Goal: Information Seeking & Learning: Learn about a topic

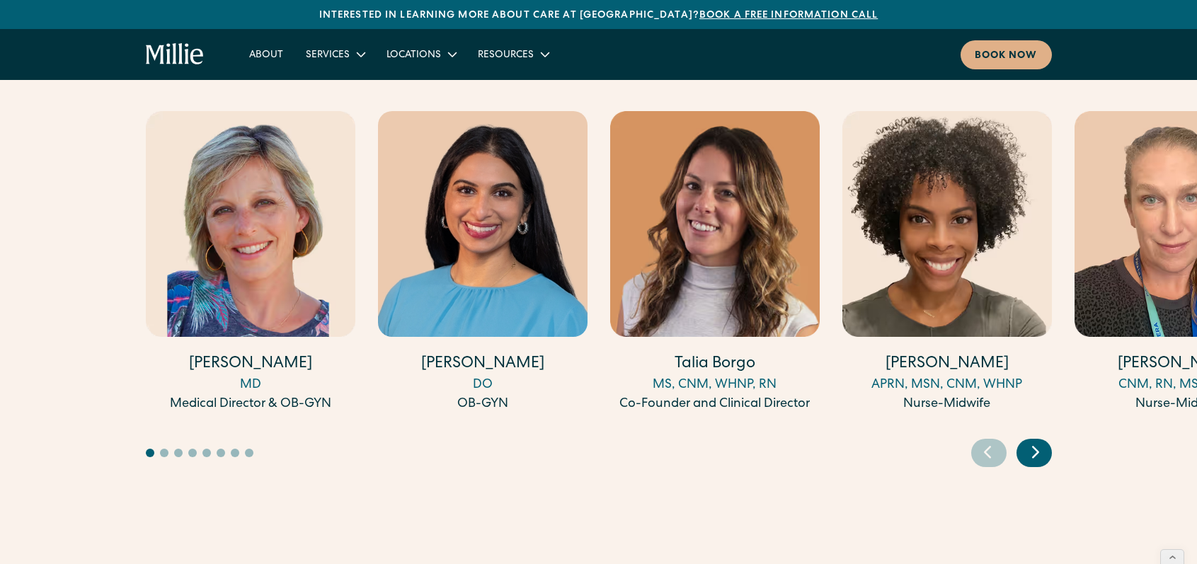
scroll to position [3950, 0]
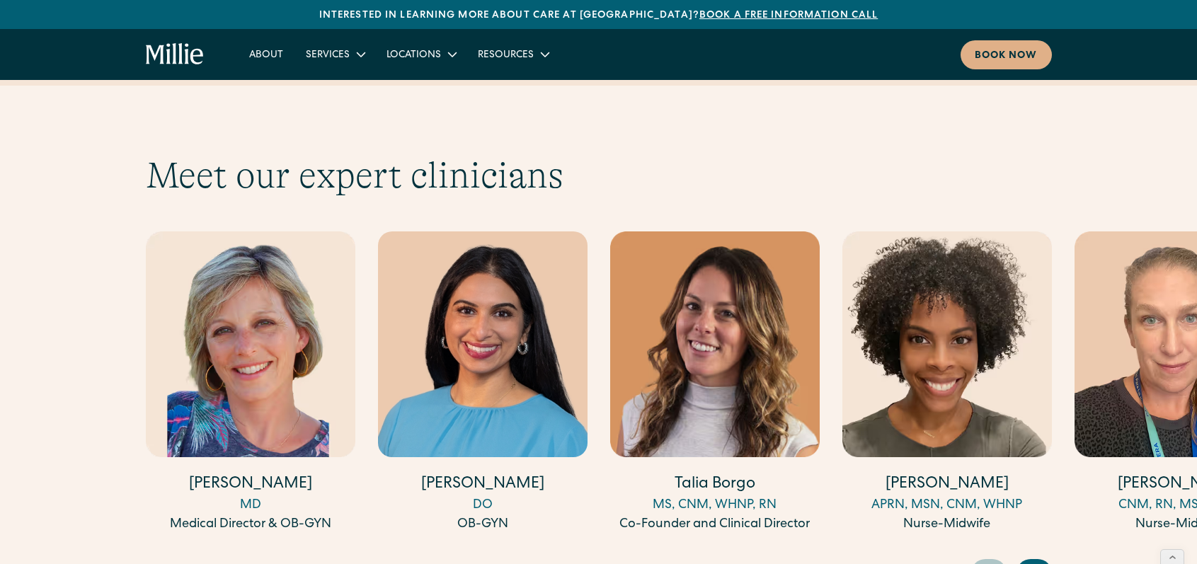
click at [510, 231] on img "2 / 17" at bounding box center [483, 344] width 210 height 226
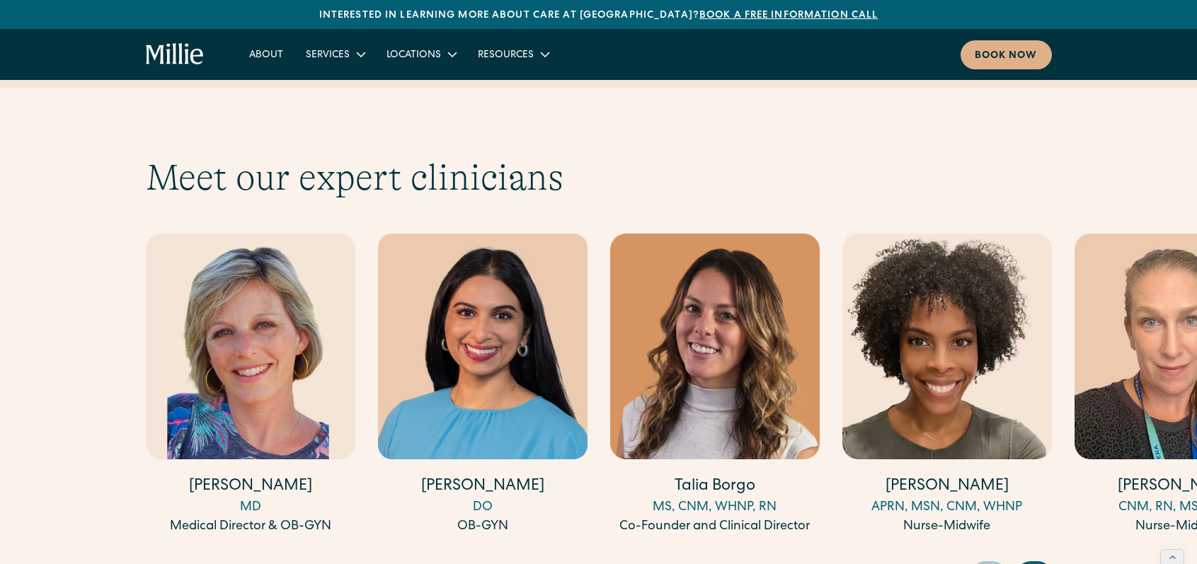
click at [463, 243] on img "2 / 17" at bounding box center [483, 347] width 210 height 226
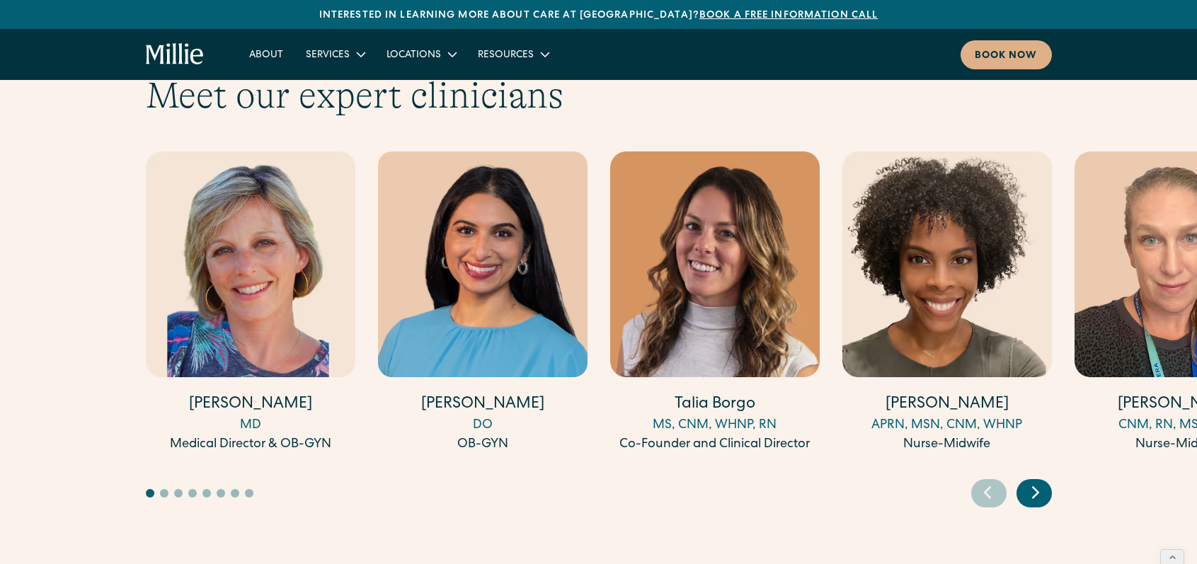
scroll to position [3905, 0]
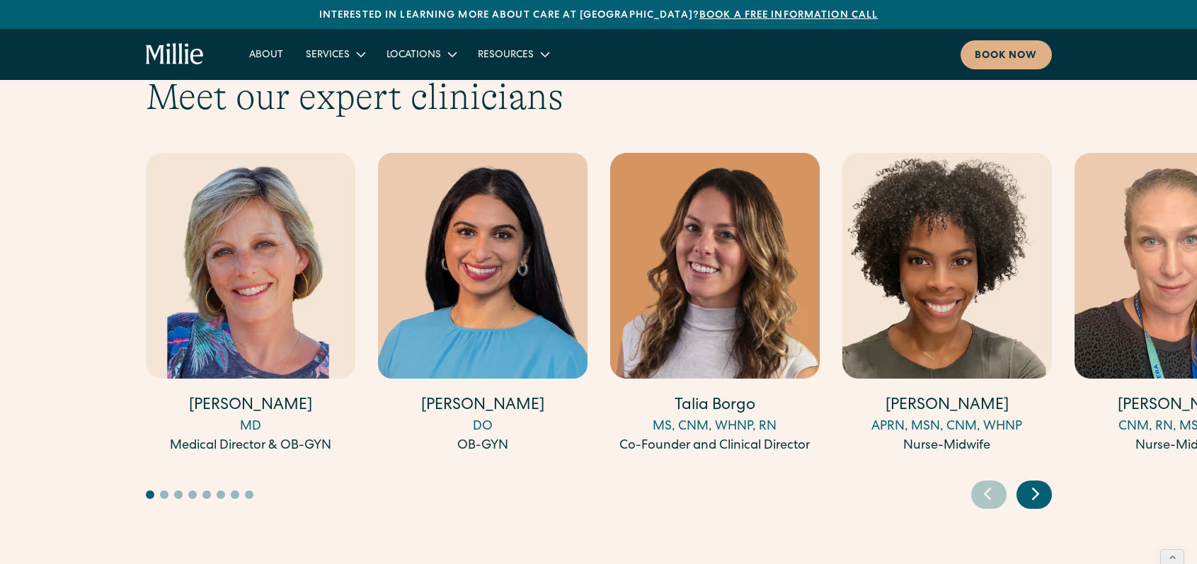
click at [1026, 483] on icon "Next slide" at bounding box center [1035, 494] width 21 height 22
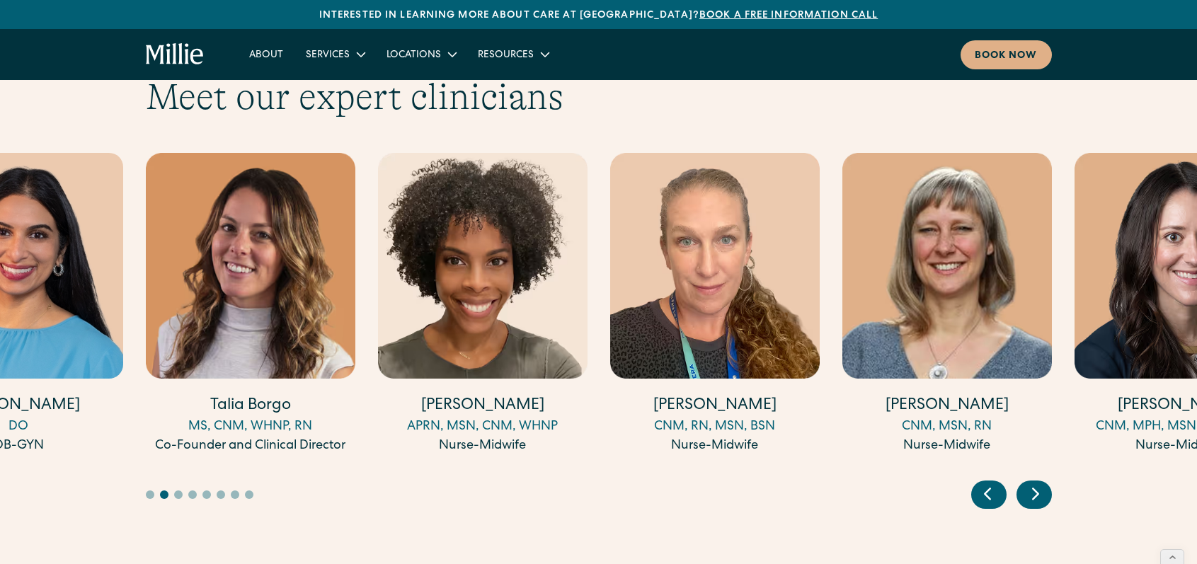
click at [1026, 483] on icon "Next slide" at bounding box center [1035, 494] width 21 height 22
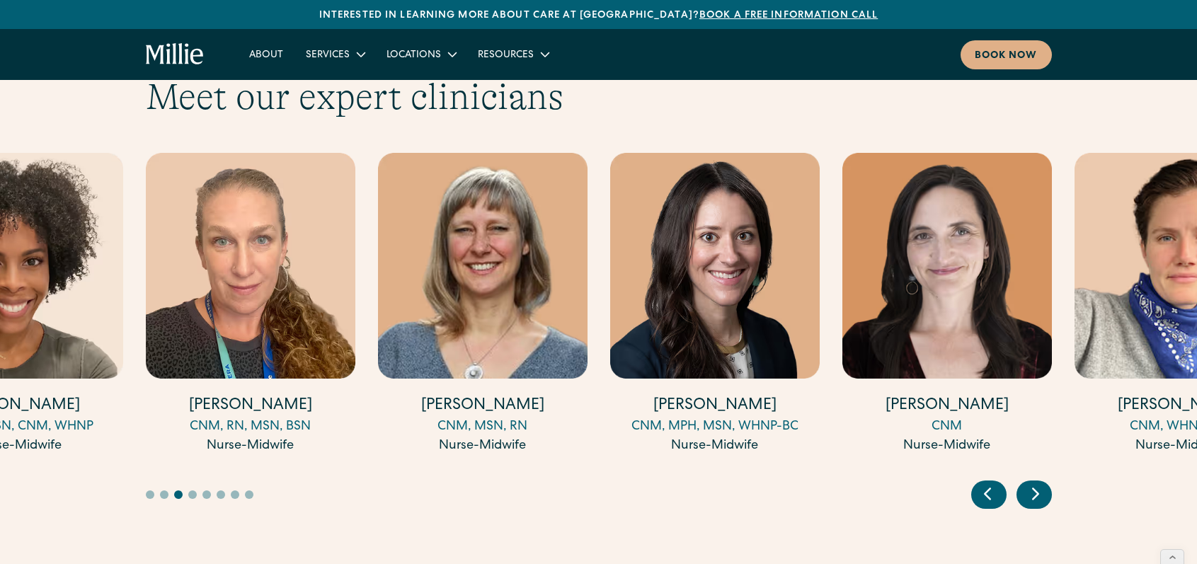
click at [1026, 483] on icon "Next slide" at bounding box center [1035, 494] width 21 height 22
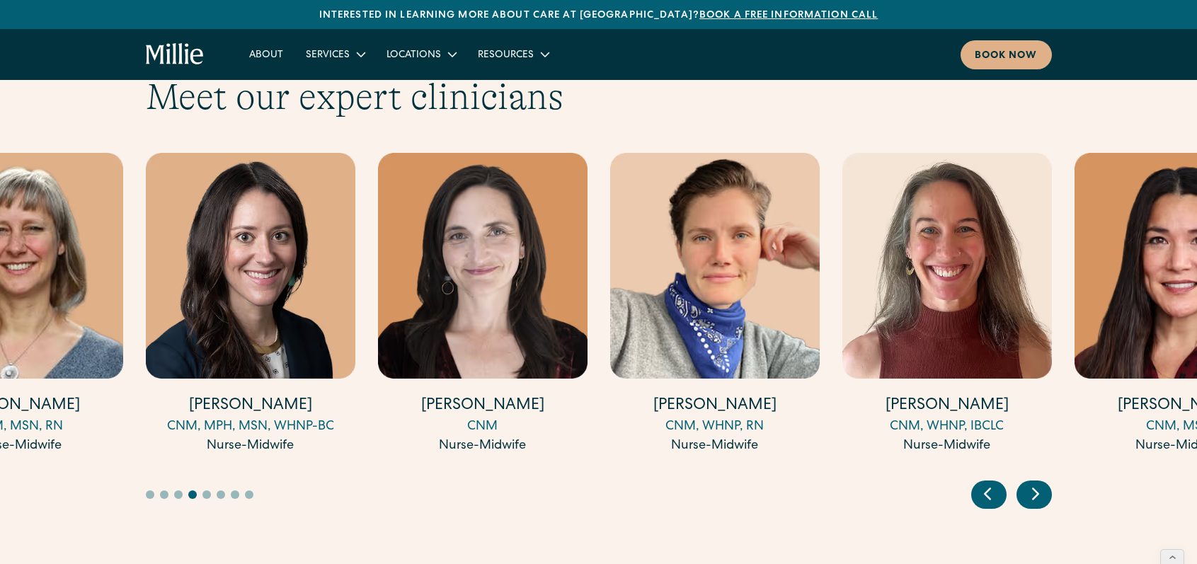
click at [1026, 483] on icon "Next slide" at bounding box center [1035, 494] width 21 height 22
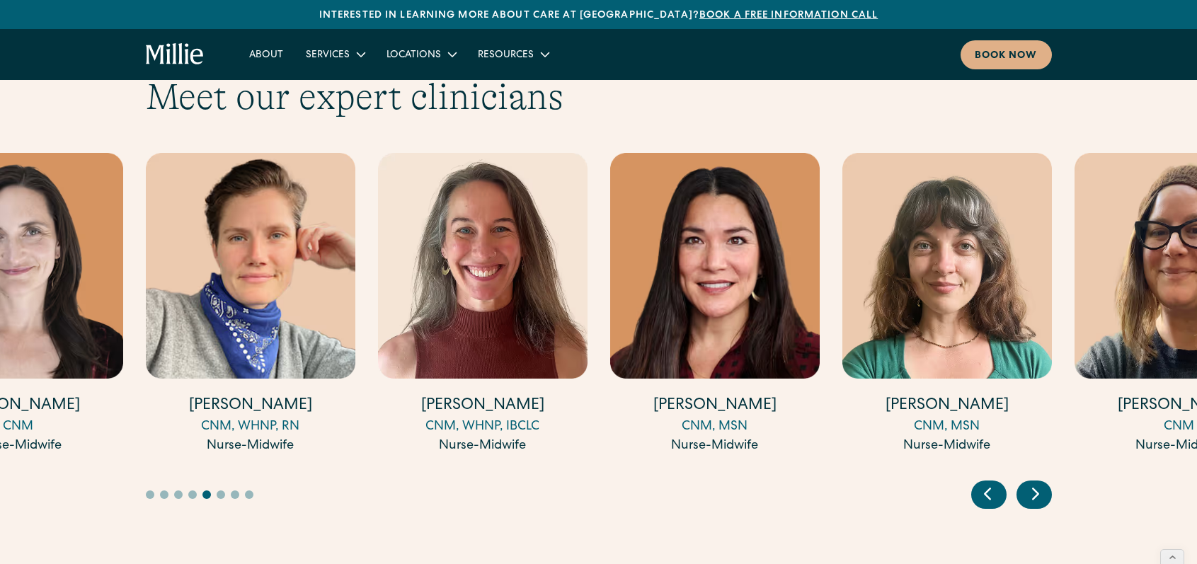
click at [1026, 483] on icon "Next slide" at bounding box center [1035, 494] width 21 height 22
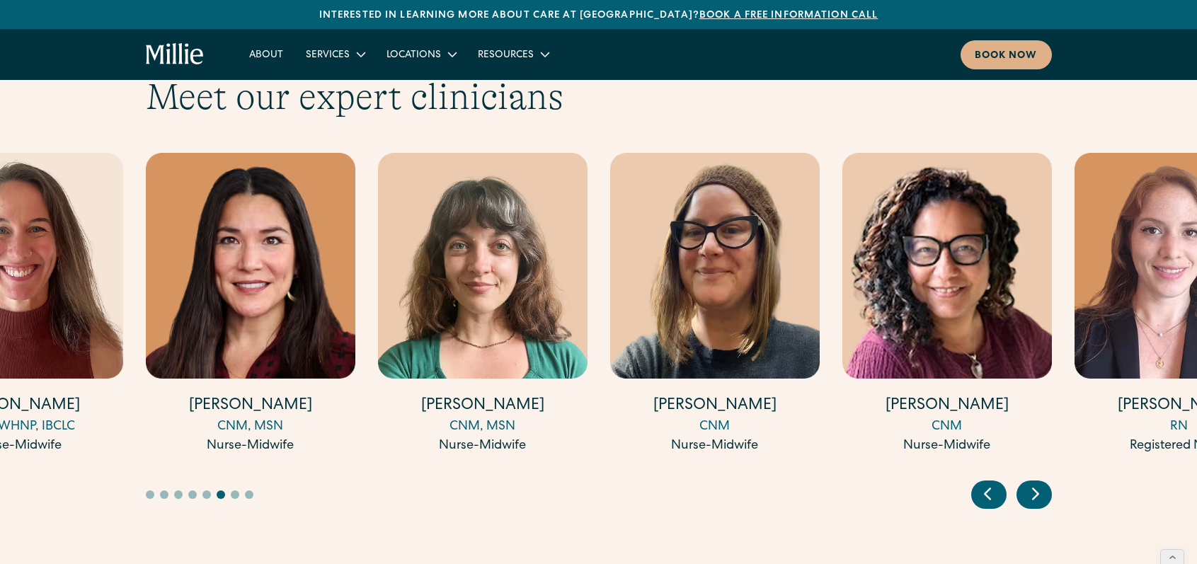
click at [1026, 483] on icon "Next slide" at bounding box center [1035, 494] width 21 height 22
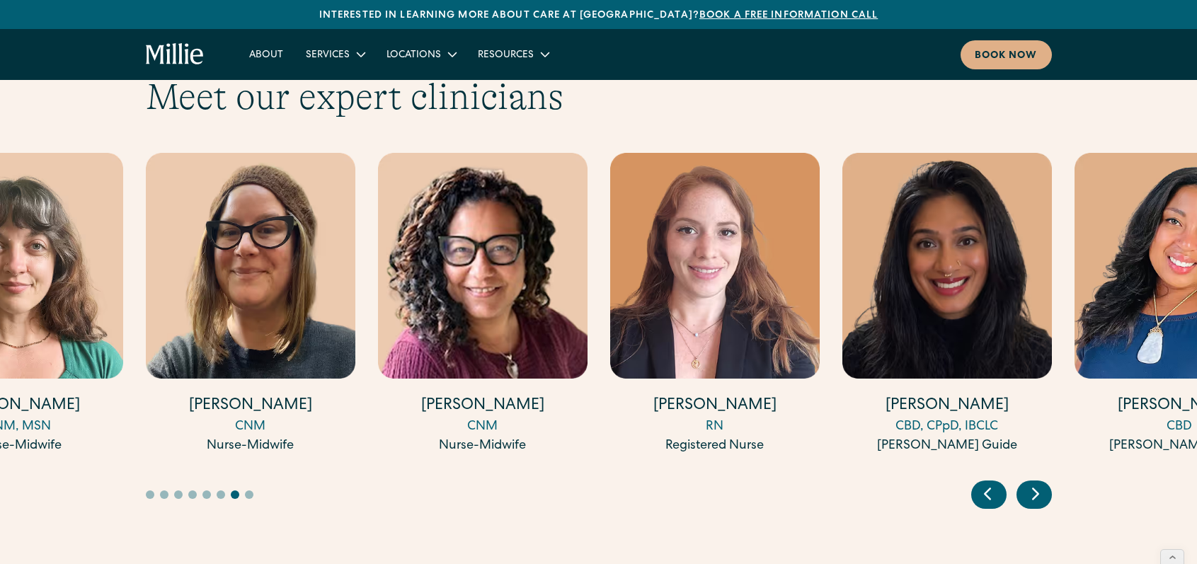
click at [1026, 483] on icon "Next slide" at bounding box center [1035, 494] width 21 height 22
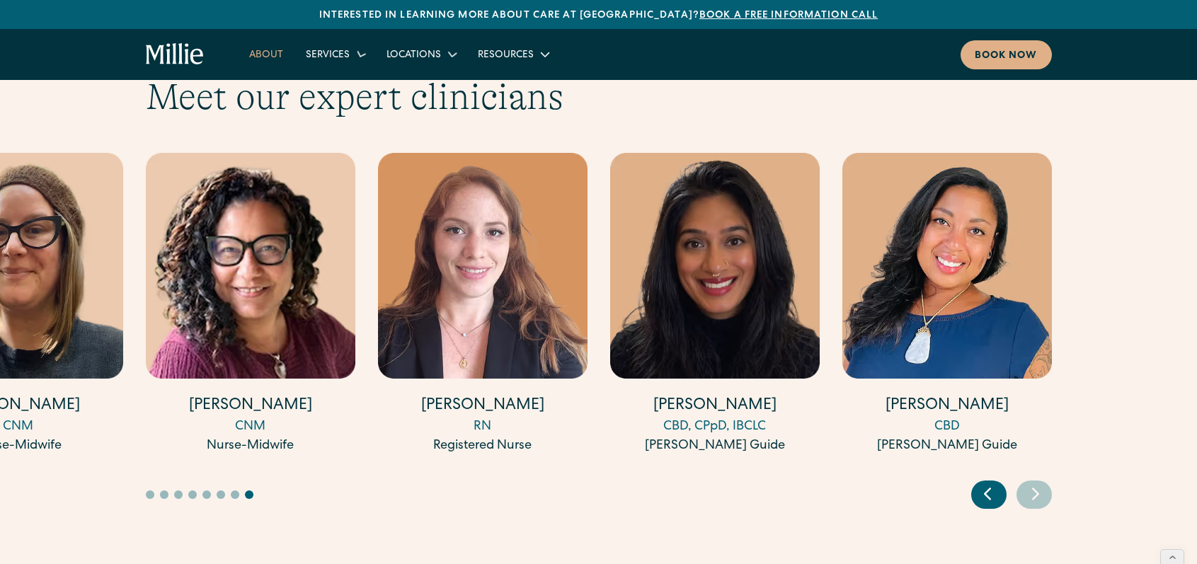
click at [273, 54] on link "About" at bounding box center [266, 53] width 57 height 23
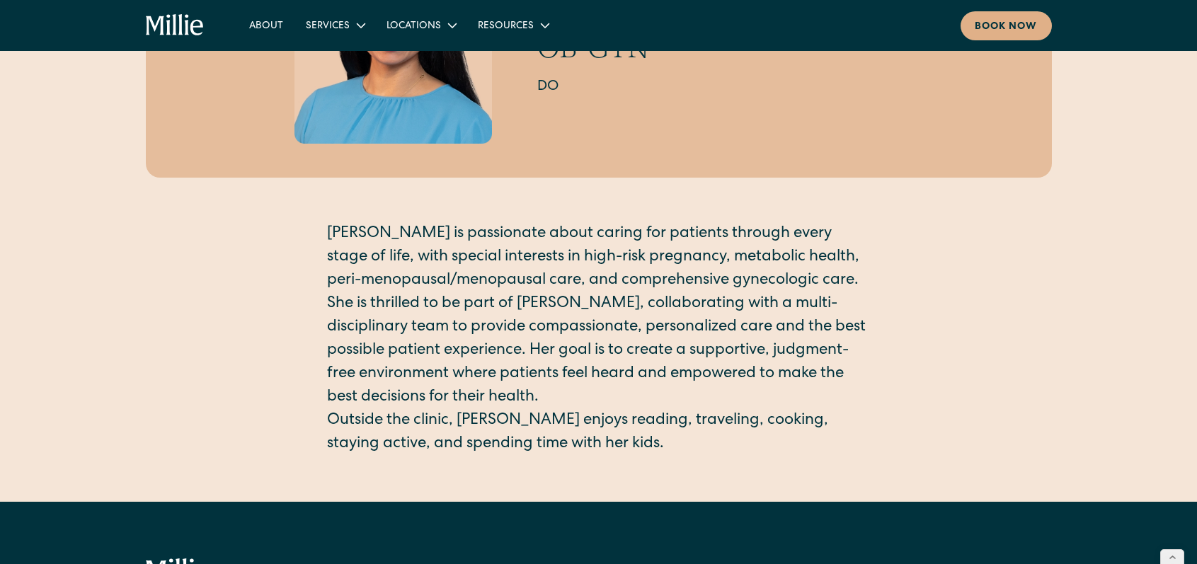
scroll to position [196, 0]
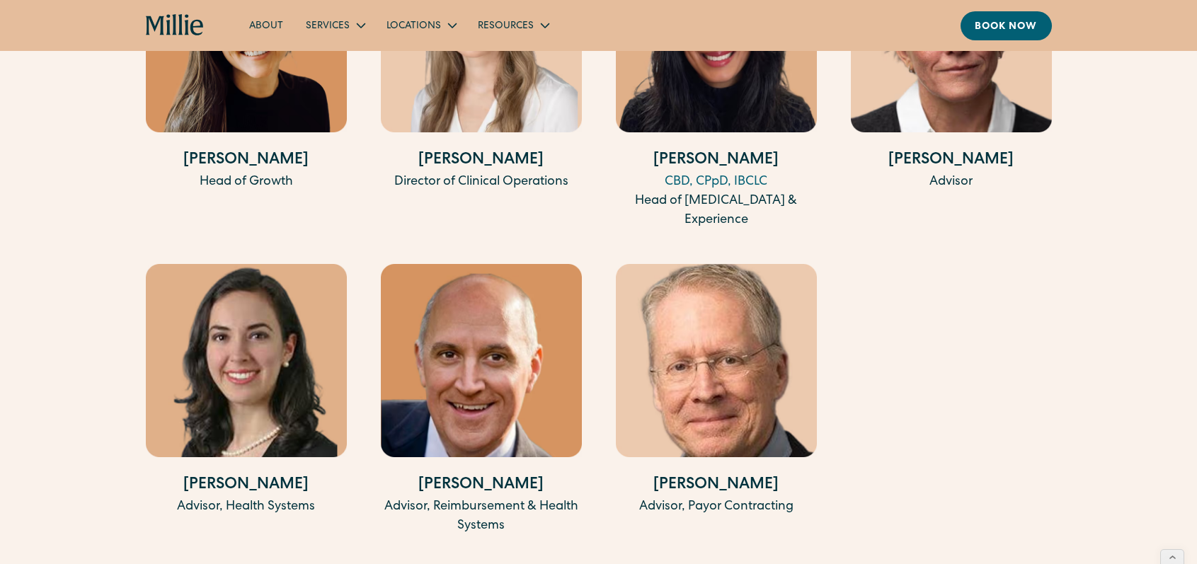
scroll to position [3175, 0]
